Goal: Task Accomplishment & Management: Manage account settings

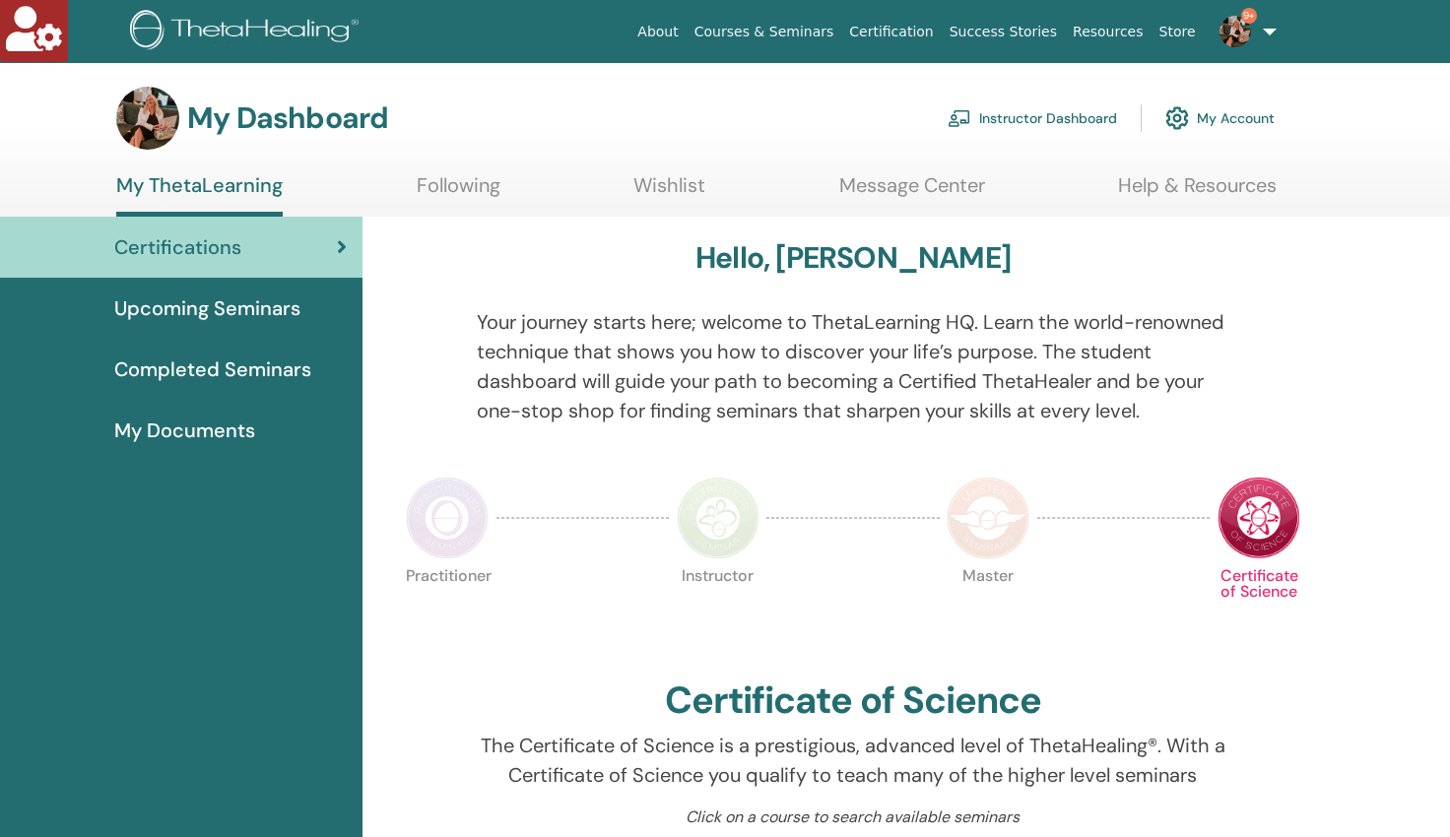
click at [1030, 124] on link "Instructor Dashboard" at bounding box center [1031, 118] width 169 height 43
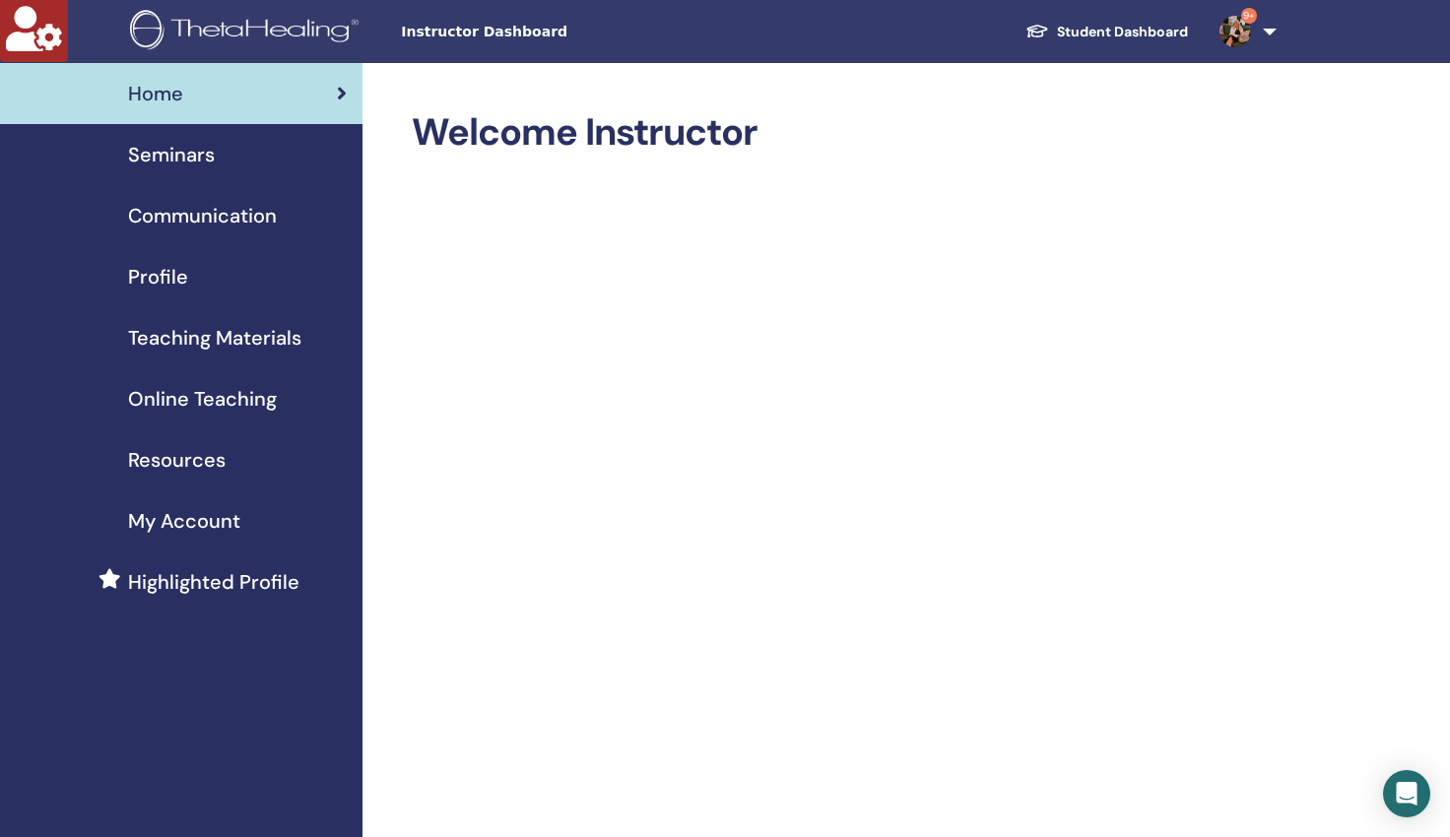
click at [176, 148] on span "Seminars" at bounding box center [171, 155] width 87 height 30
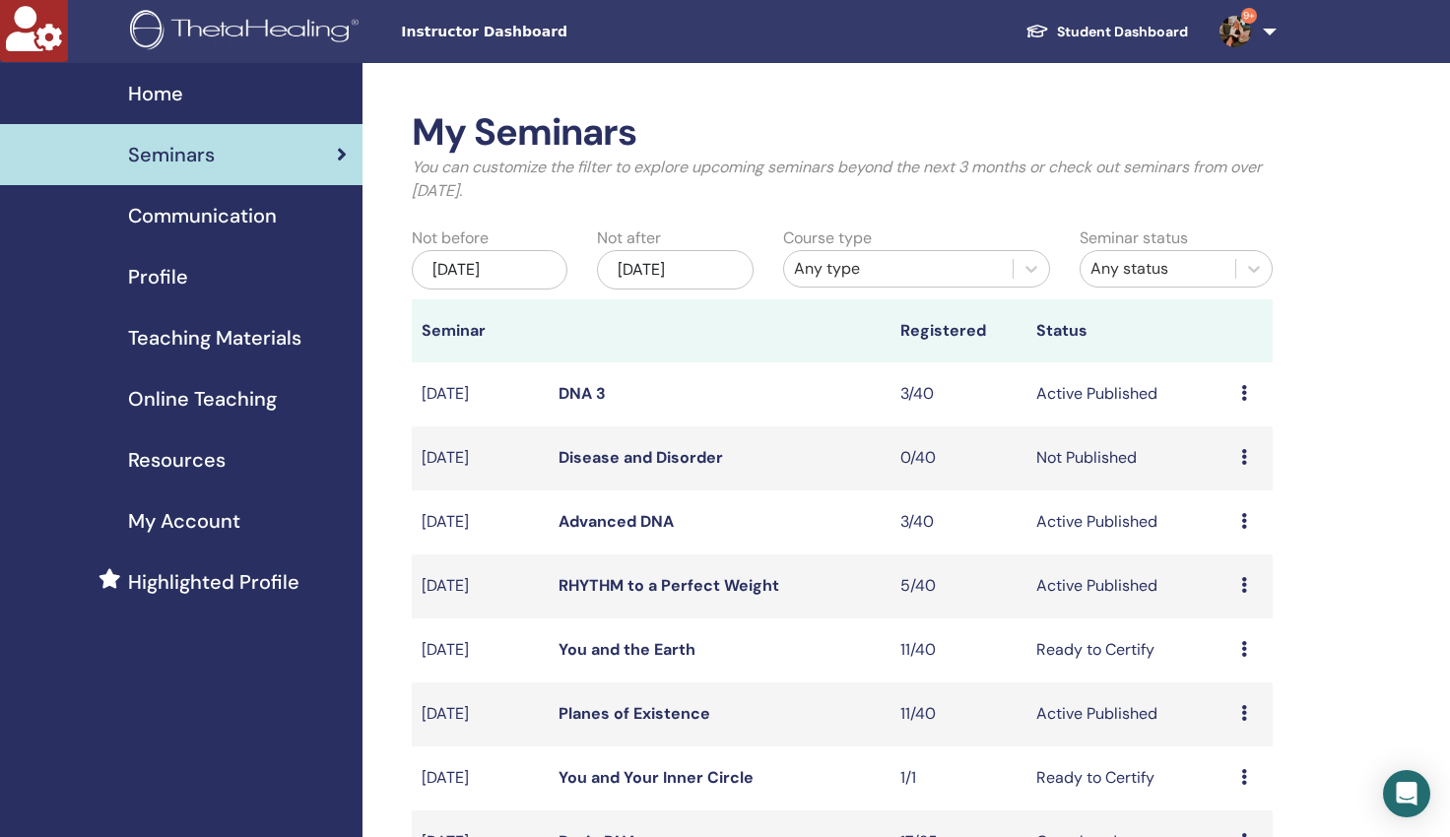
click at [536, 276] on div "May/11, 2025" at bounding box center [490, 269] width 156 height 39
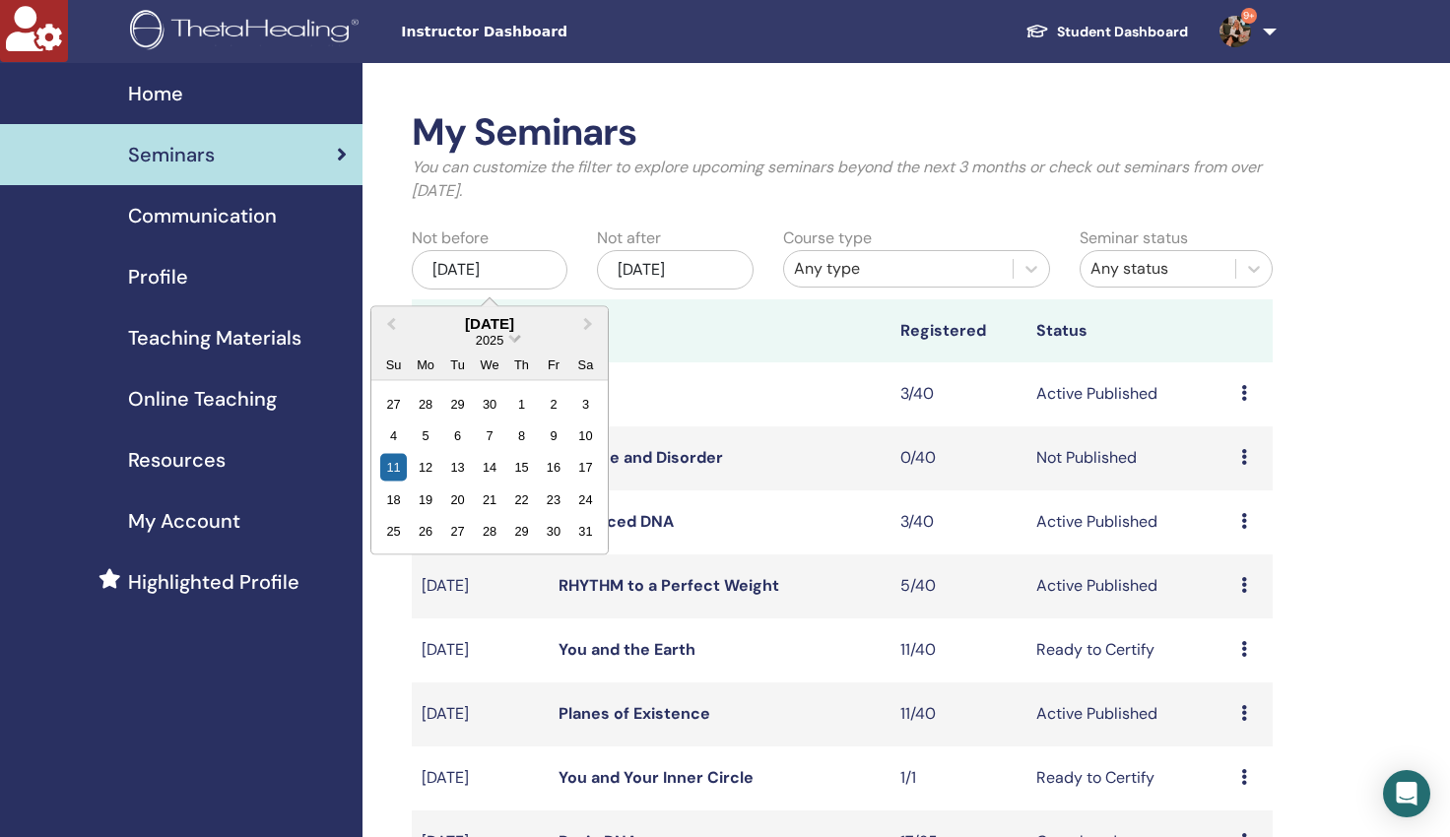
click at [517, 339] on span "Choose Date" at bounding box center [514, 336] width 13 height 13
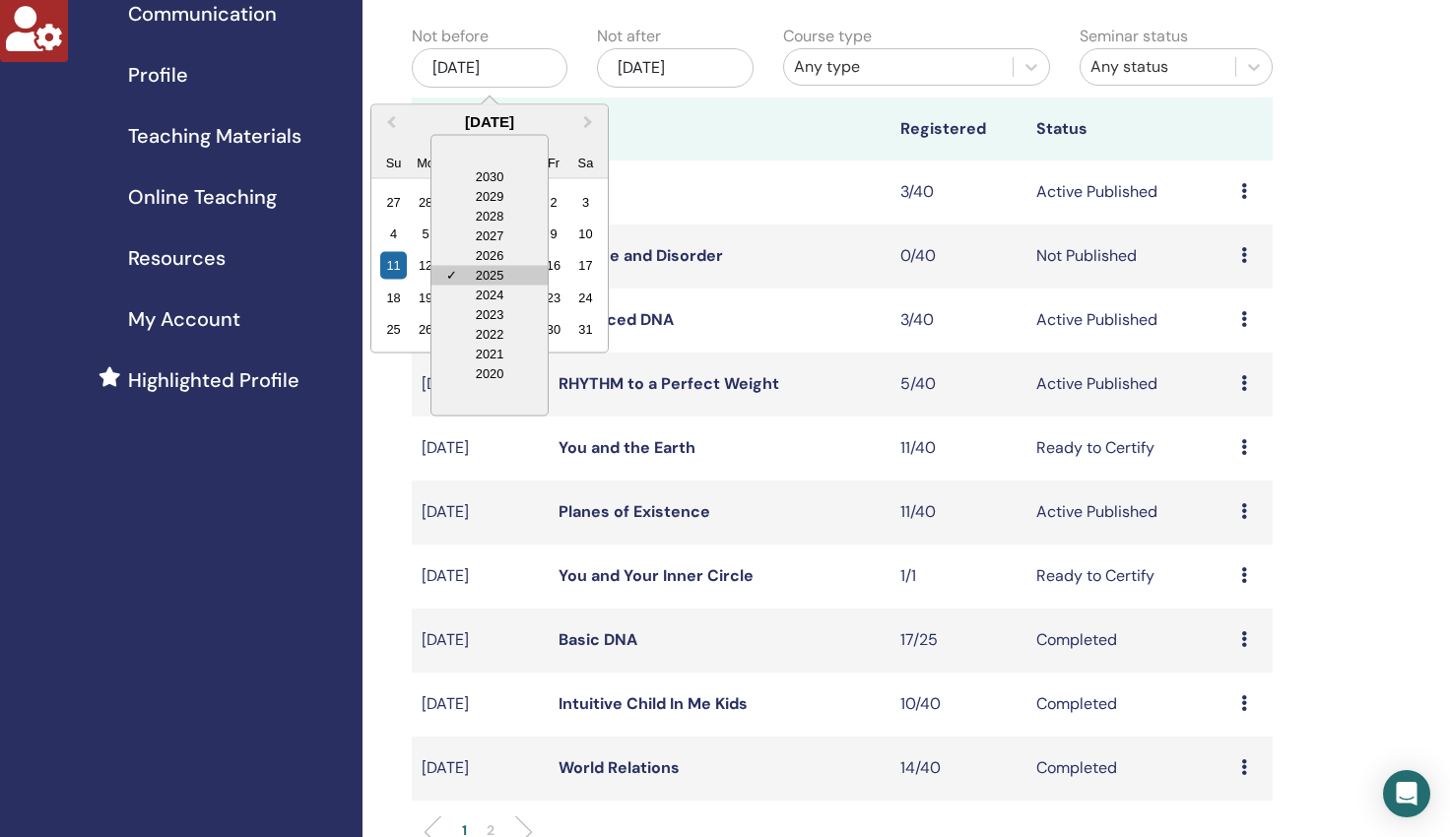
scroll to position [206, 0]
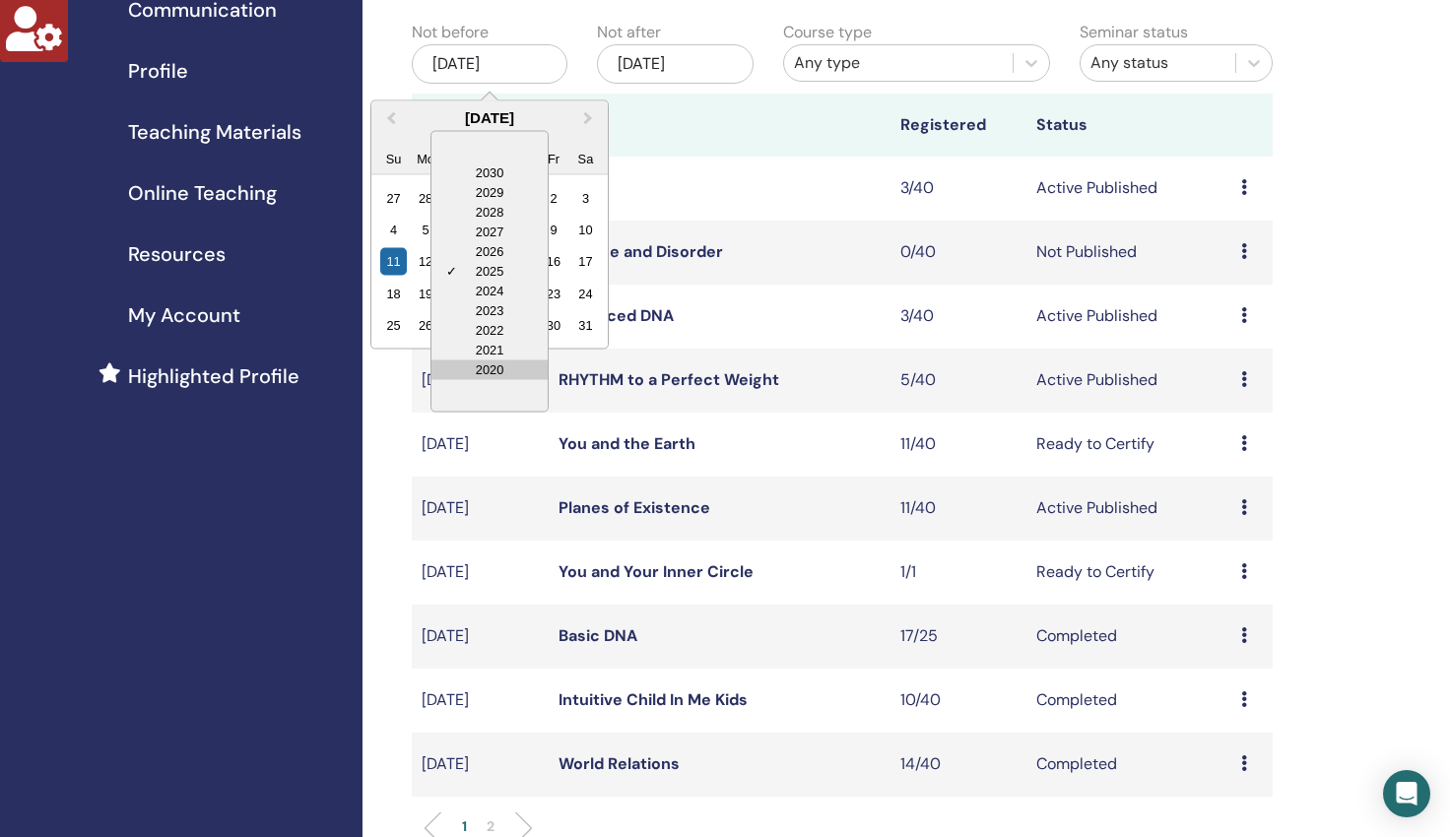
click at [494, 366] on div "2020" at bounding box center [489, 369] width 116 height 20
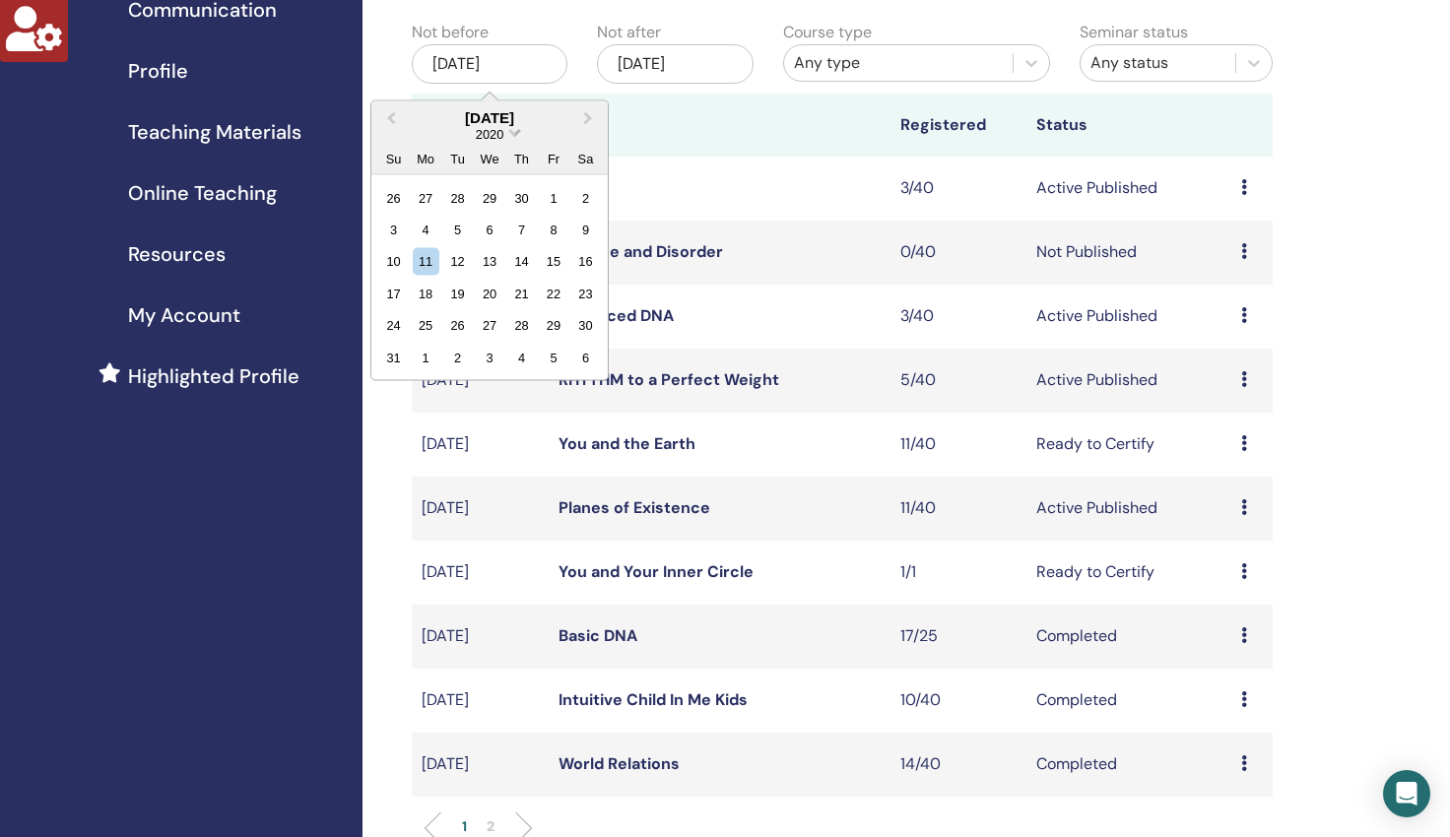
click at [515, 133] on span "Choose Date" at bounding box center [514, 130] width 13 height 13
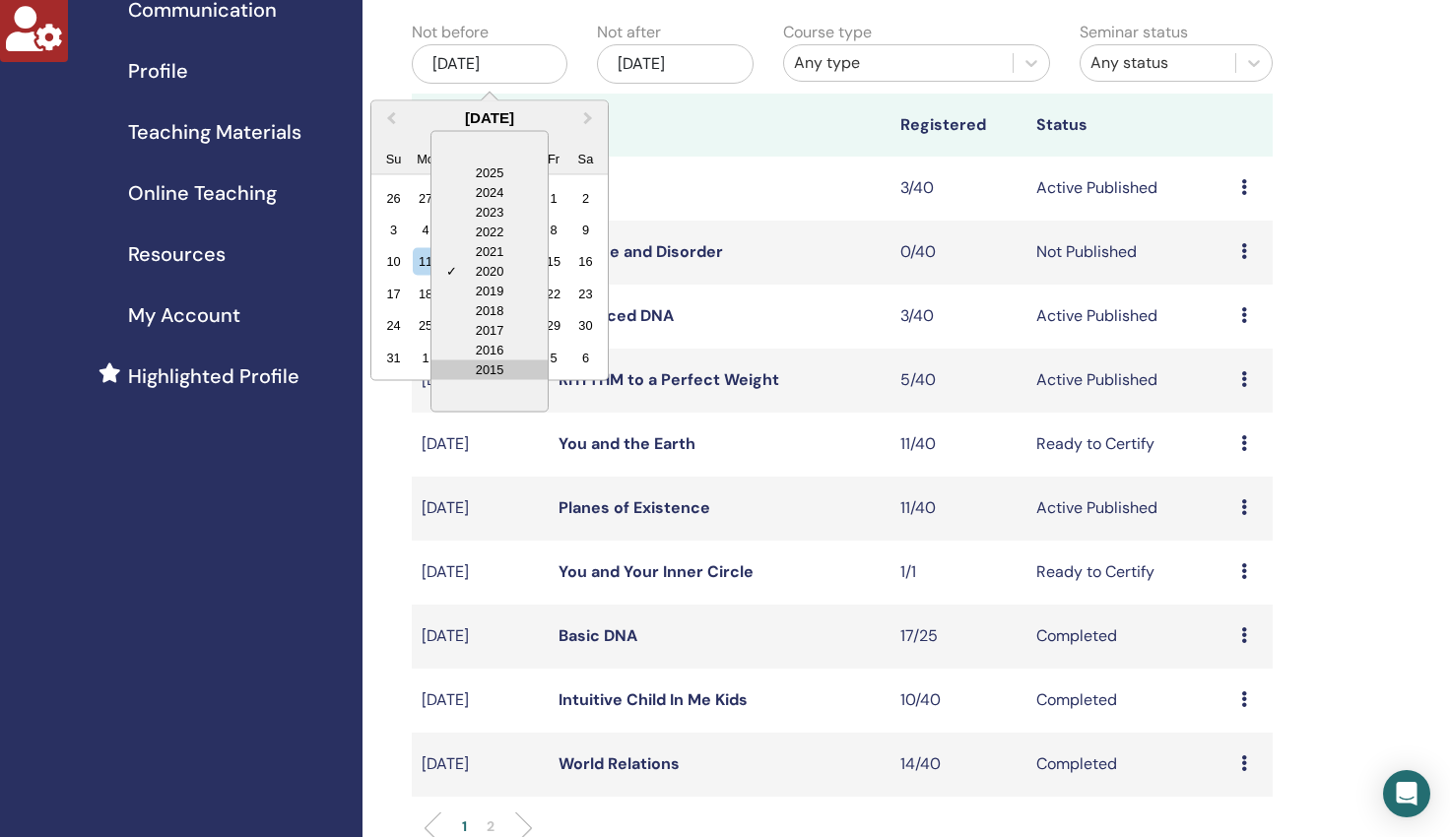
click at [489, 362] on div "2015" at bounding box center [489, 369] width 116 height 20
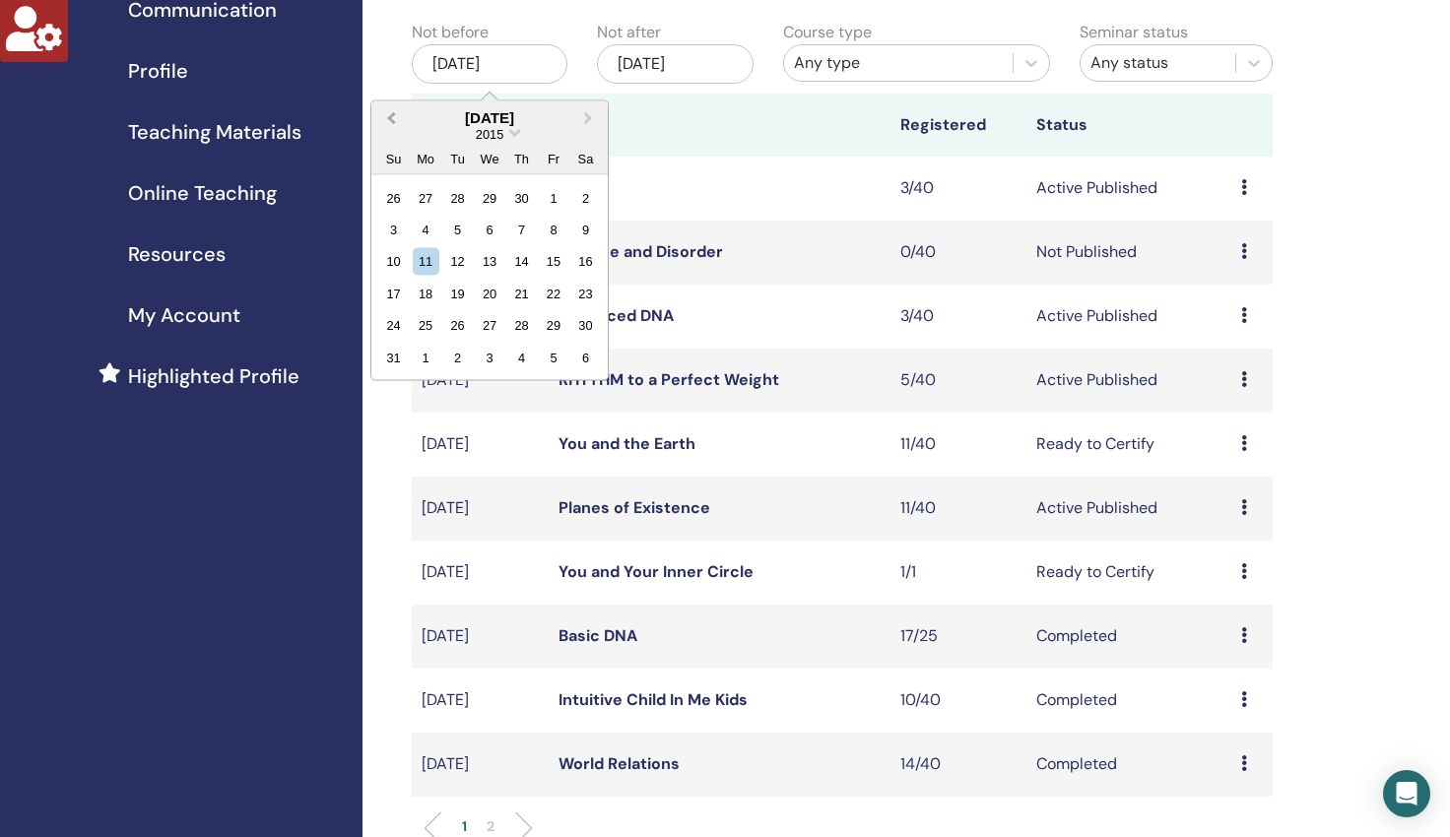
click at [391, 113] on span "Previous Month" at bounding box center [391, 117] width 0 height 21
click at [527, 200] on div "1" at bounding box center [521, 197] width 27 height 27
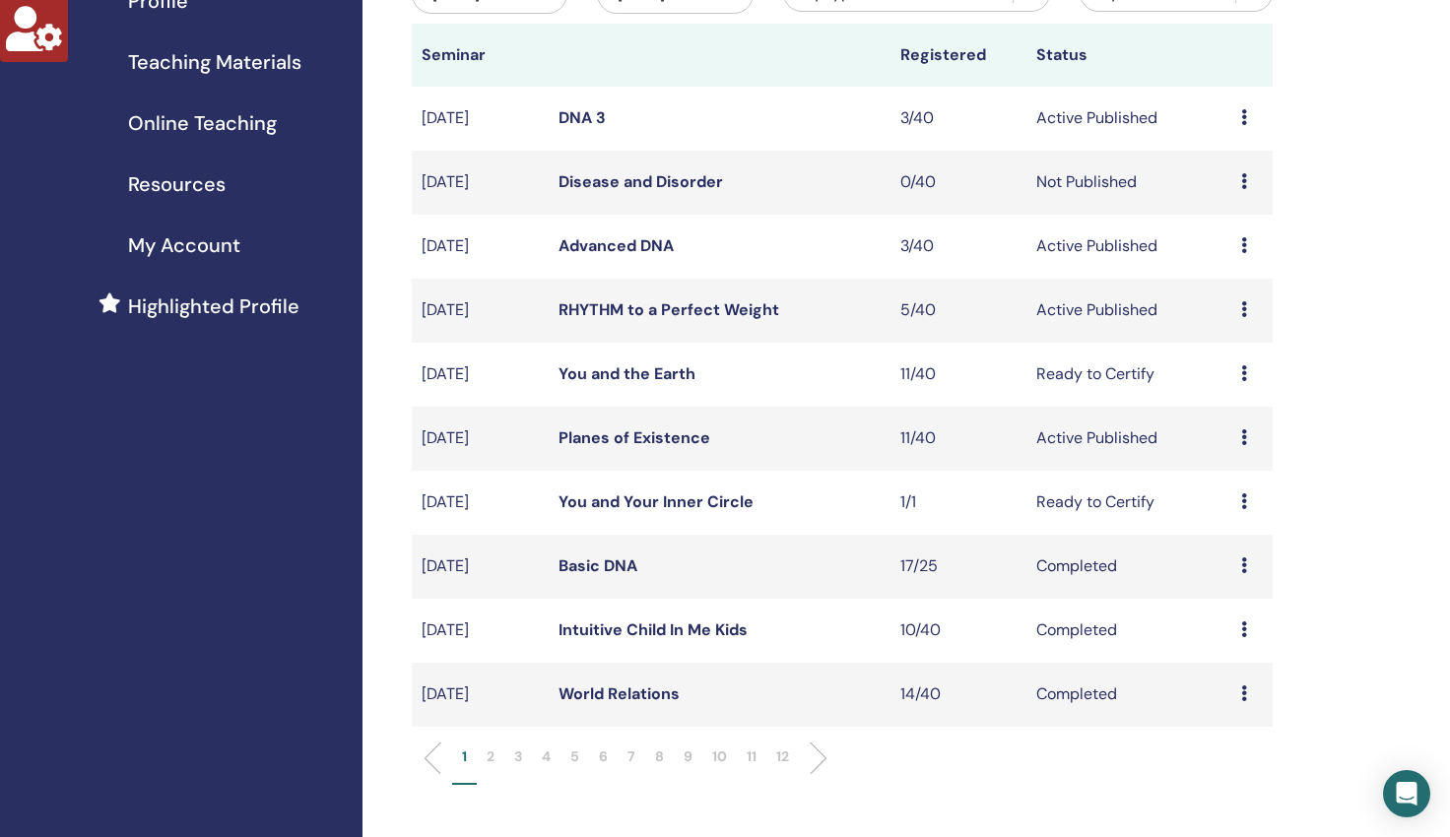
scroll to position [555, 0]
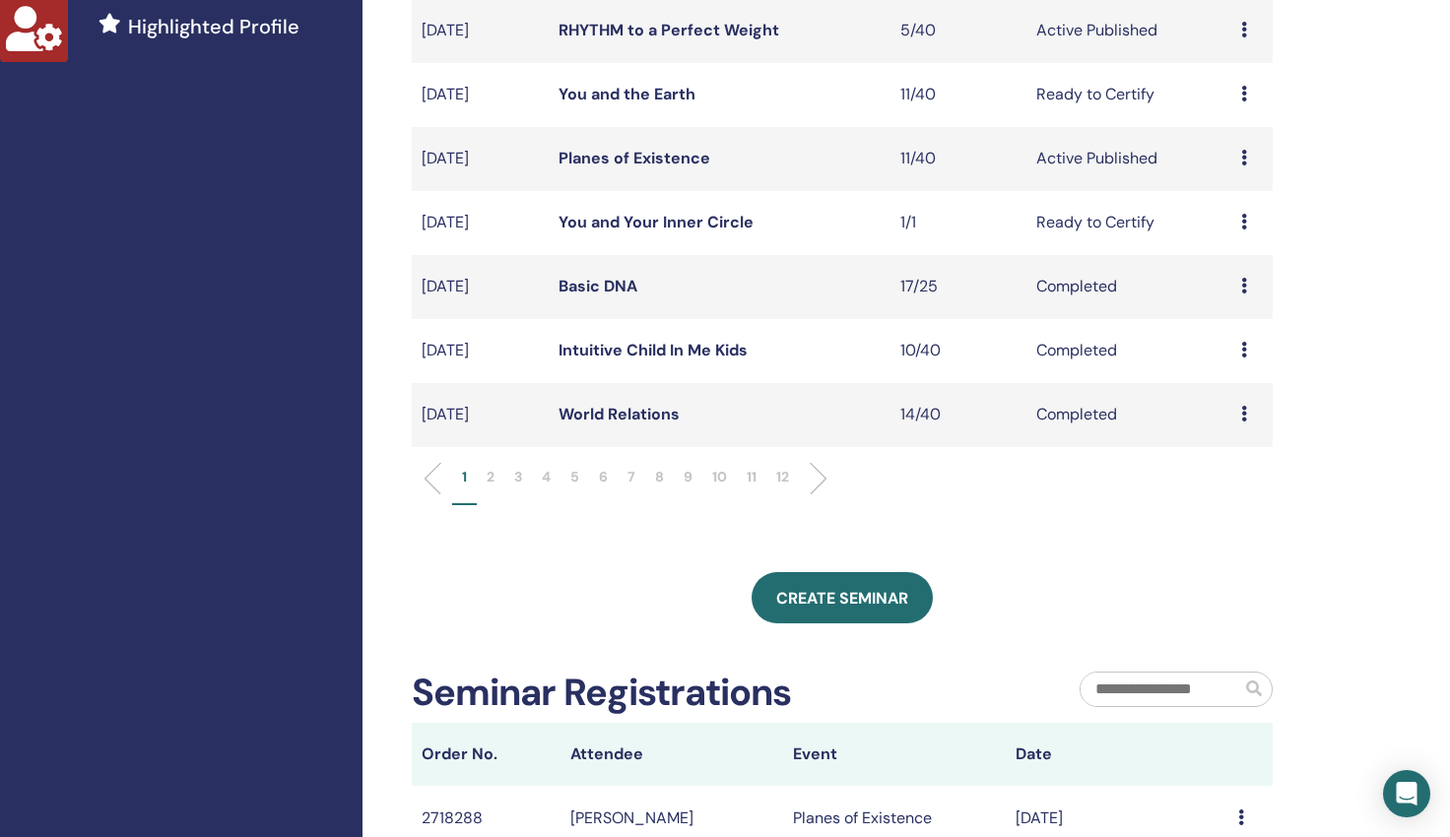
click at [785, 476] on p "12" at bounding box center [782, 477] width 13 height 21
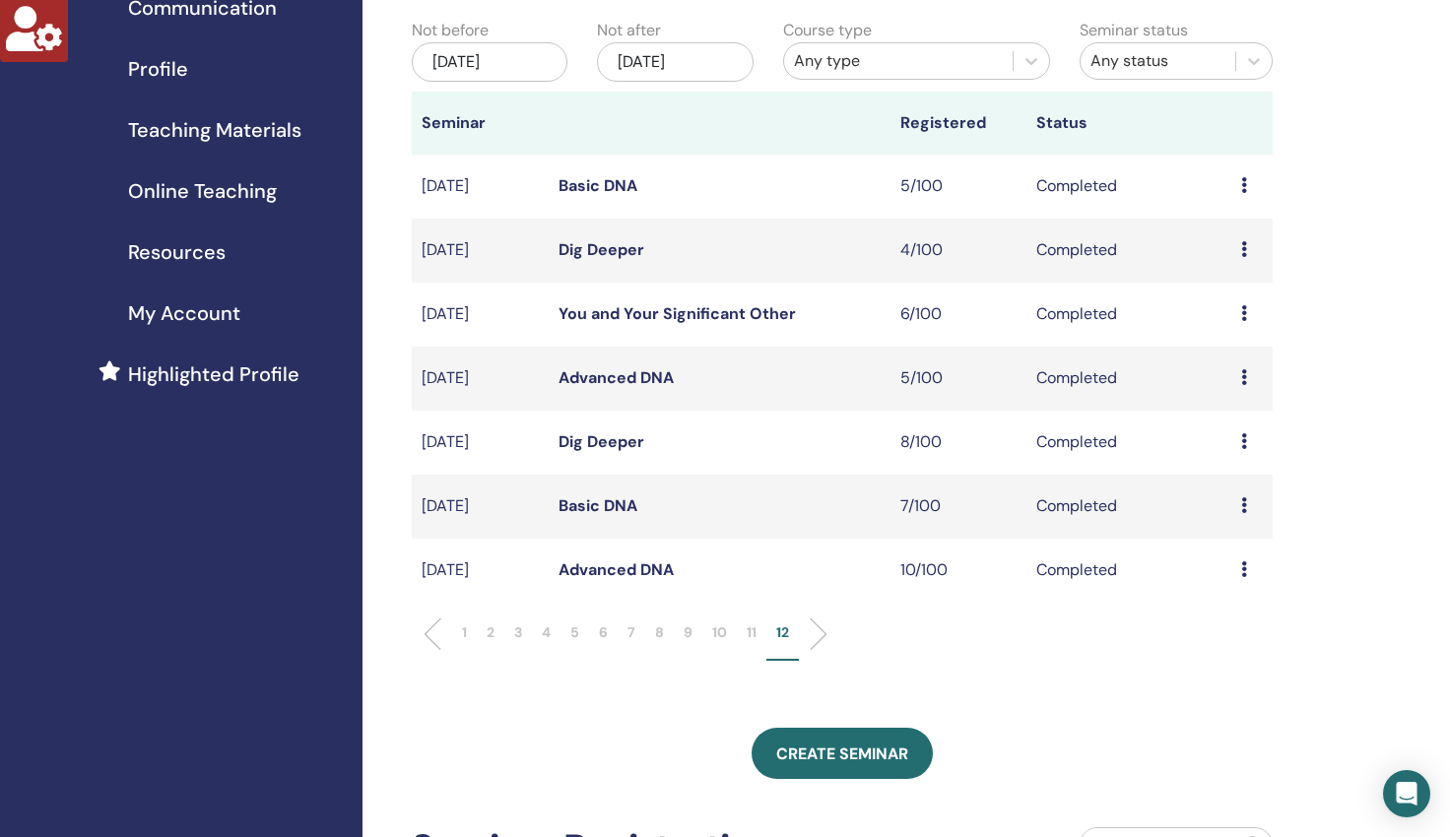
scroll to position [199, 0]
